Goal: Information Seeking & Learning: Learn about a topic

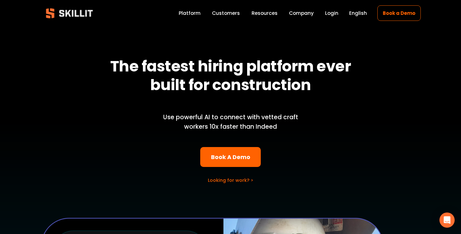
click at [0, 0] on div "Blog Press Pricing Help Center Labor Insights" at bounding box center [0, 0] width 0 height 0
click at [296, 12] on link "Company" at bounding box center [301, 13] width 25 height 9
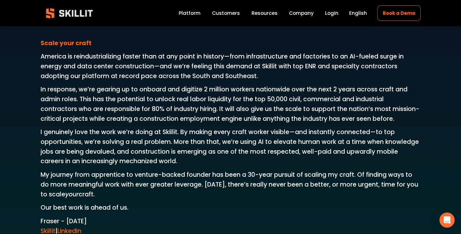
scroll to position [1016, 0]
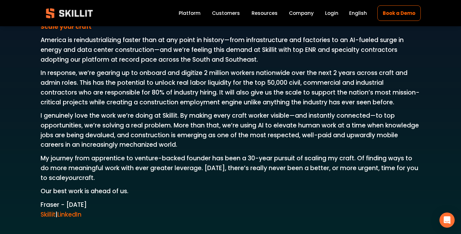
drag, startPoint x: 100, startPoint y: 150, endPoint x: 123, endPoint y: 179, distance: 36.7
click at [123, 179] on p "My journey from apprentice to venture-backed founder has been a 30-year pursuit…" at bounding box center [231, 168] width 380 height 29
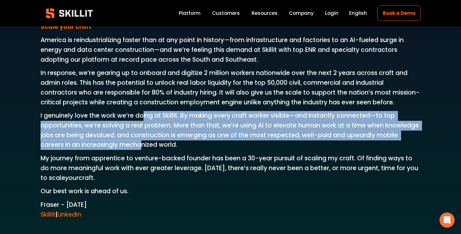
drag, startPoint x: 142, startPoint y: 120, endPoint x: 142, endPoint y: 144, distance: 23.7
click at [142, 144] on p "I genuinely love the work we’re doing at Skillit. By making every craft worker …" at bounding box center [231, 130] width 380 height 39
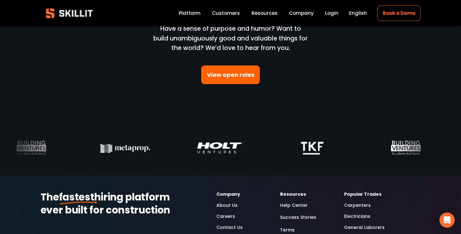
scroll to position [1838, 0]
